Goal: Find specific page/section: Find specific page/section

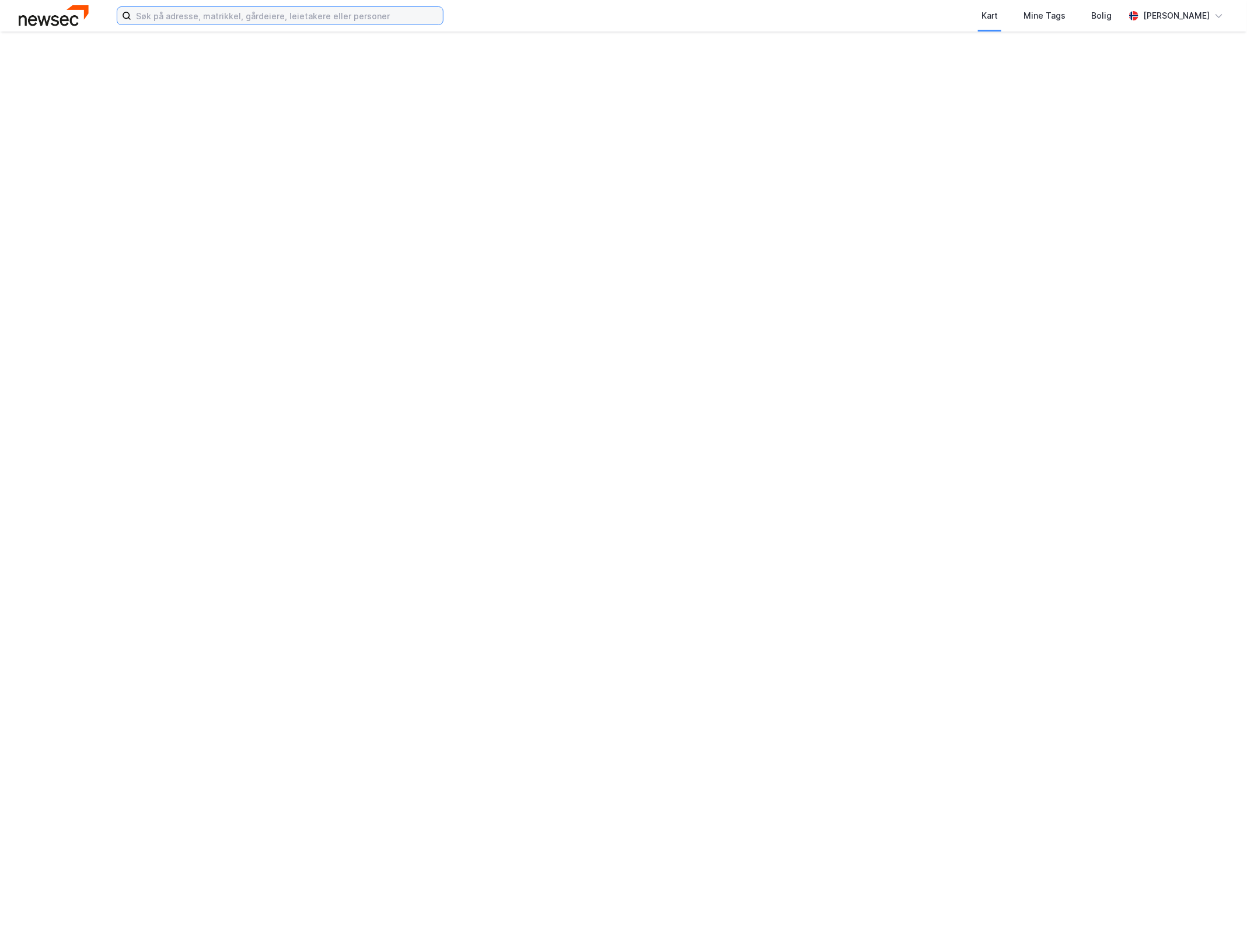
click at [365, 18] on input at bounding box center [287, 16] width 311 height 17
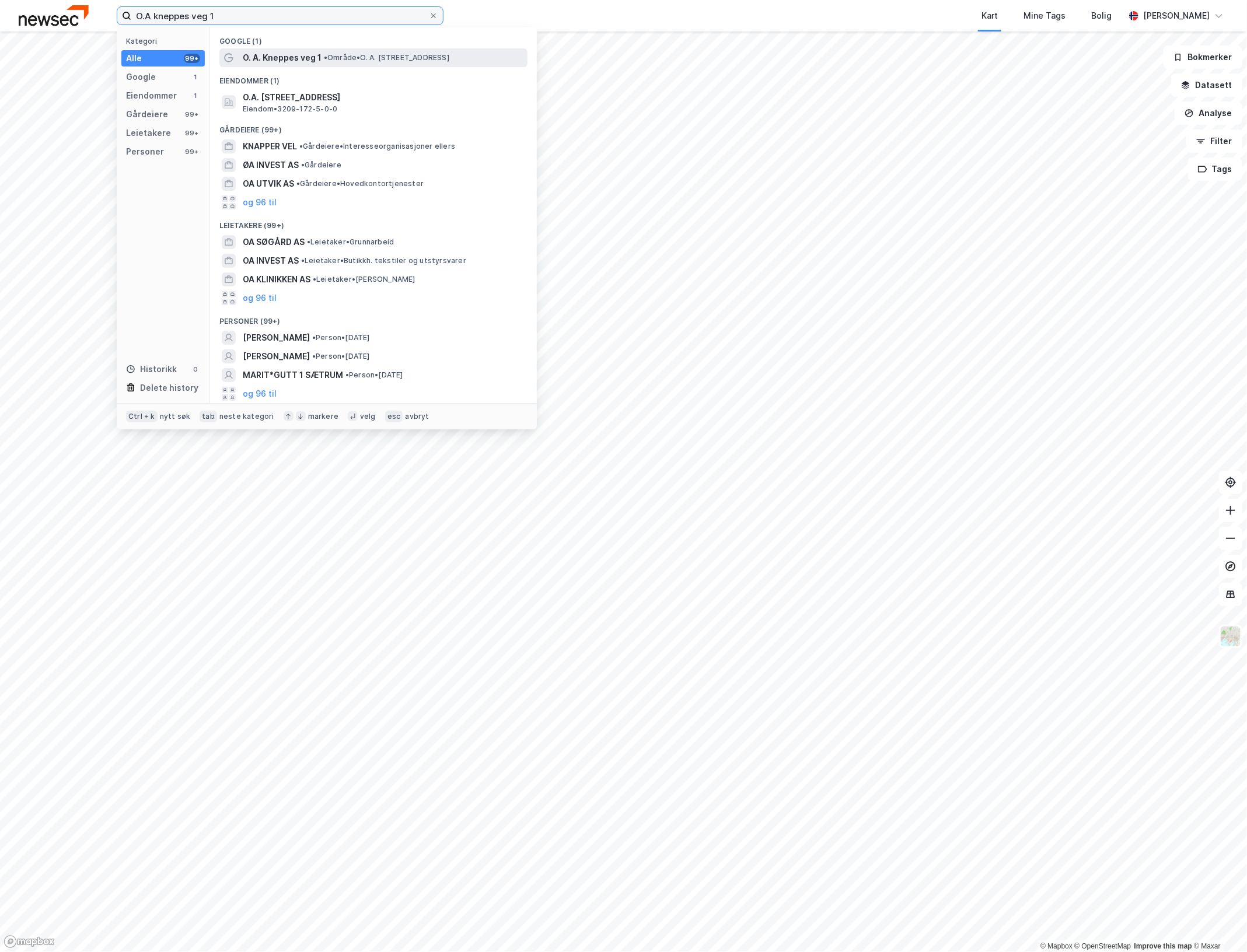
type input "O.A kneppes veg 1"
click at [378, 53] on span "• Område • O. A. [STREET_ADDRESS]" at bounding box center [386, 58] width 126 height 10
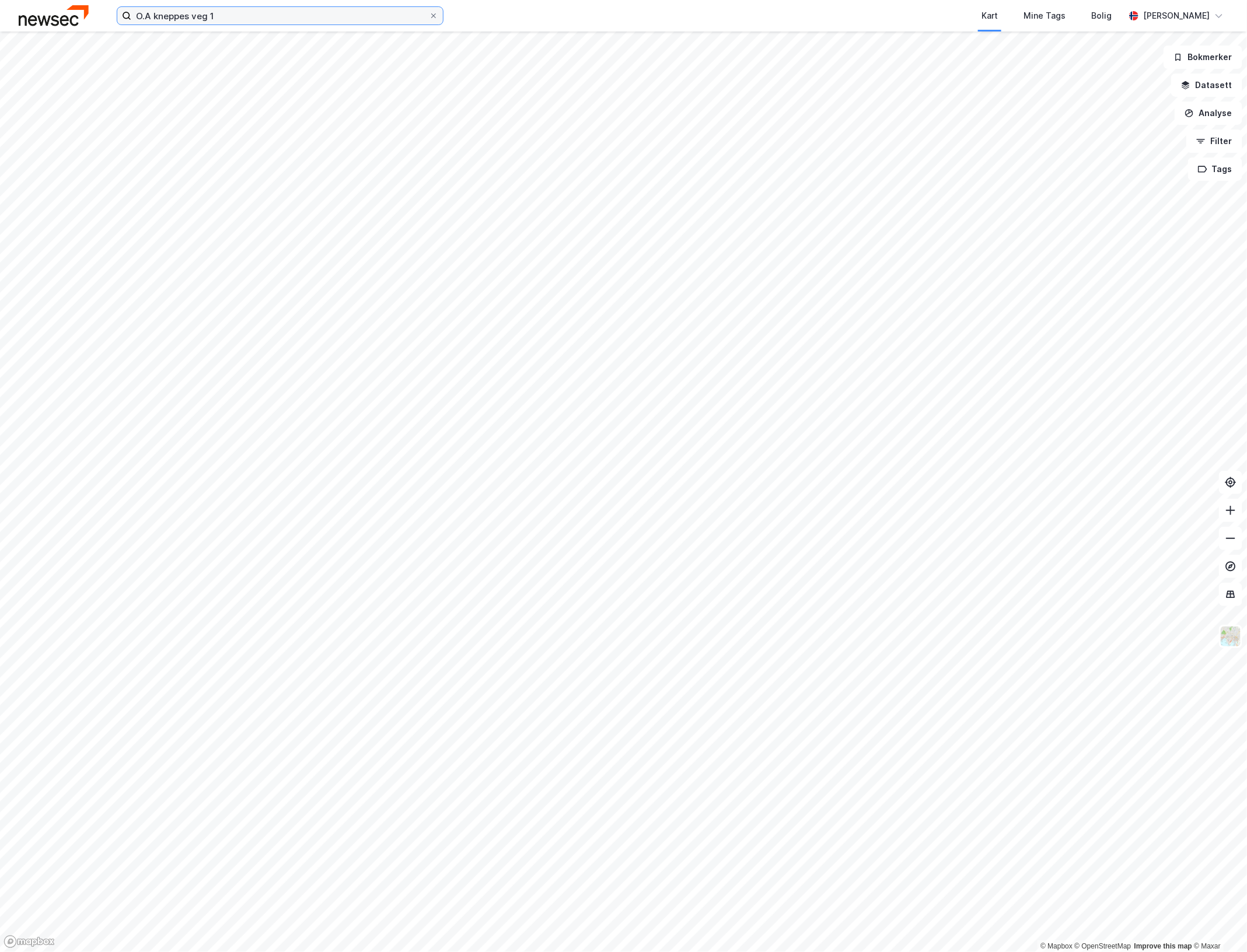
click at [242, 21] on input "O.A kneppes veg 1" at bounding box center [280, 16] width 297 height 17
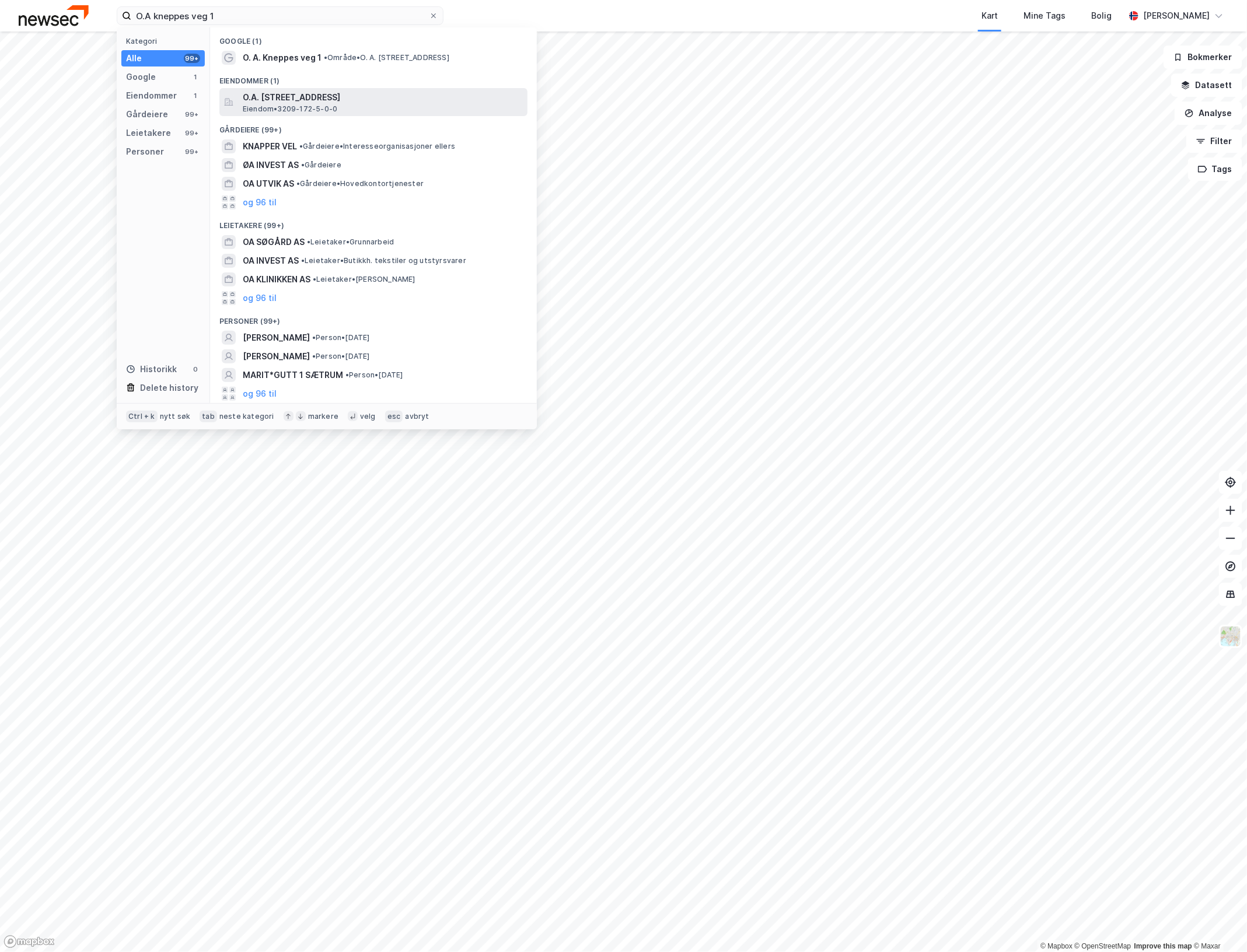
click at [323, 105] on span "Eiendom • 3209-172-5-0-0" at bounding box center [290, 109] width 94 height 10
